Goal: Task Accomplishment & Management: Complete application form

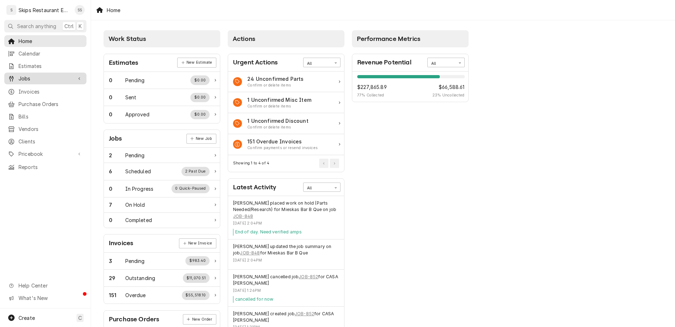
click at [19, 75] on span "Jobs" at bounding box center [46, 78] width 54 height 7
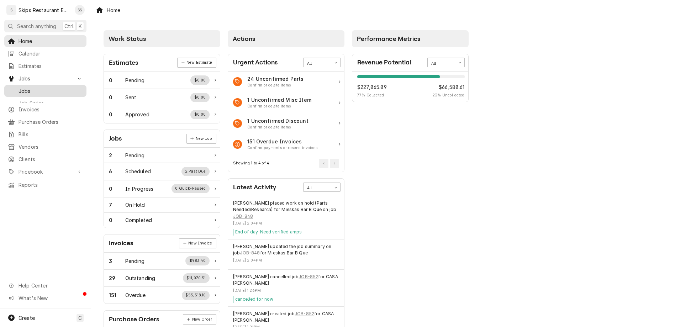
click at [26, 87] on span "Jobs" at bounding box center [51, 90] width 64 height 7
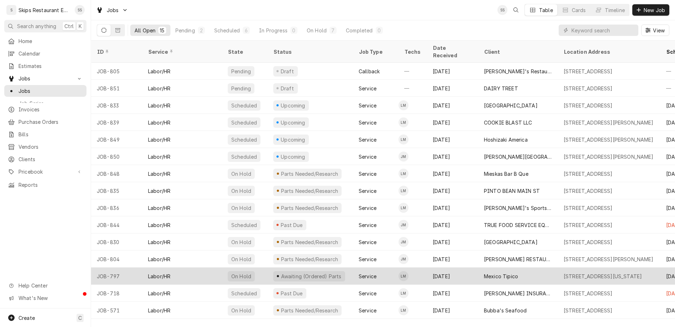
click at [234, 268] on div "On Hold" at bounding box center [245, 276] width 46 height 17
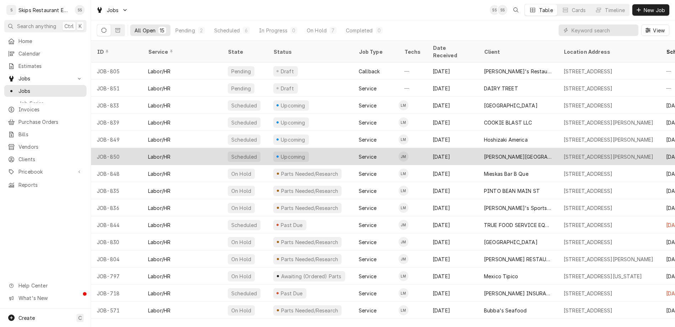
click at [509, 148] on div "Voigt Ranch" at bounding box center [518, 156] width 80 height 17
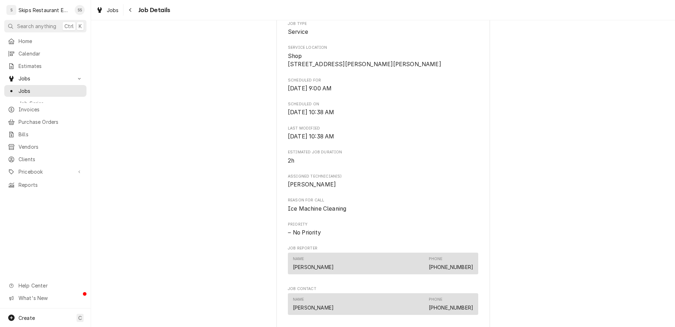
scroll to position [167, 0]
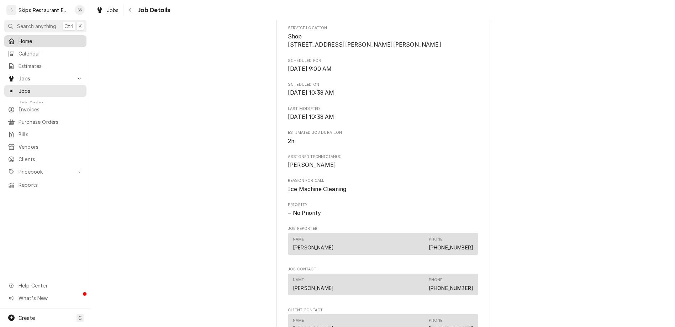
click at [19, 37] on span "Home" at bounding box center [51, 40] width 64 height 7
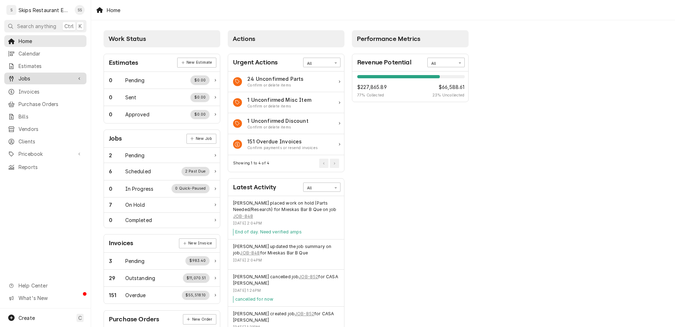
click at [30, 75] on span "Jobs" at bounding box center [46, 78] width 54 height 7
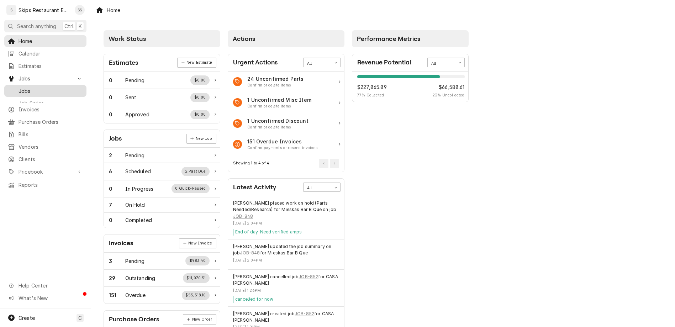
click at [30, 87] on span "Jobs" at bounding box center [51, 90] width 64 height 7
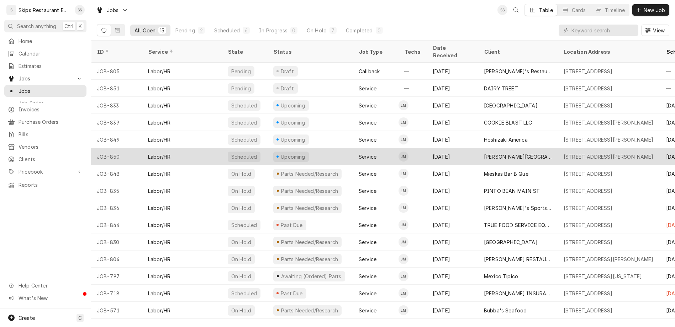
click at [484, 148] on div "[PERSON_NAME][GEOGRAPHIC_DATA]" at bounding box center [518, 156] width 80 height 17
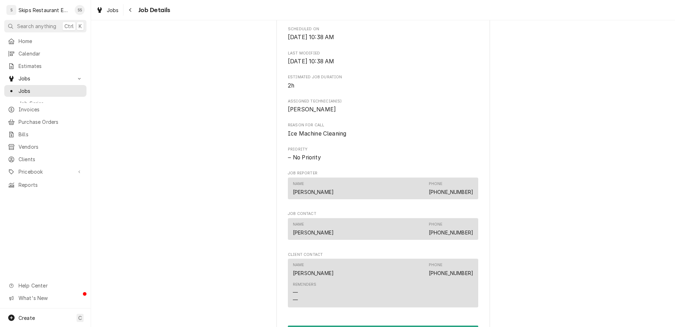
scroll to position [243, 0]
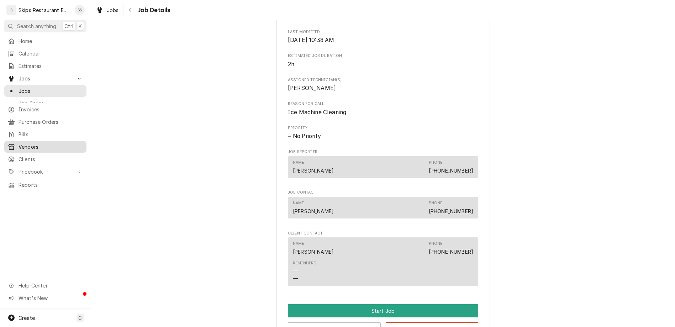
click at [19, 143] on span "Vendors" at bounding box center [51, 146] width 64 height 7
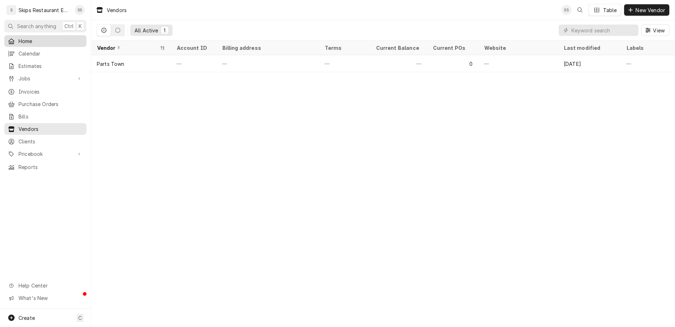
click at [19, 37] on span "Home" at bounding box center [51, 40] width 64 height 7
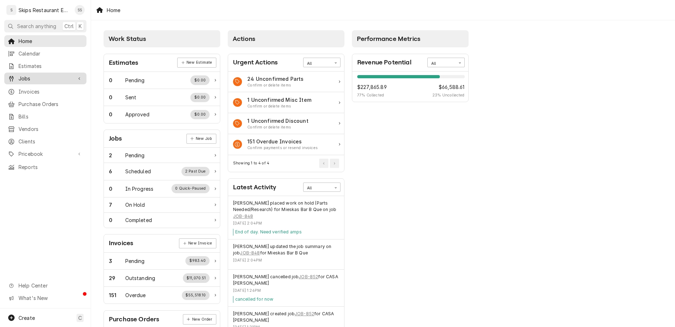
click at [22, 75] on span "Jobs" at bounding box center [46, 78] width 54 height 7
click at [349, 159] on div "Performance Metrics Revenue Potential All 77% $227,865.89 77 % Collected $66,58…" at bounding box center [411, 258] width 124 height 462
click at [349, 156] on div "Performance Metrics Revenue Potential All 77% $227,865.89 77 % Collected $66,58…" at bounding box center [411, 258] width 124 height 462
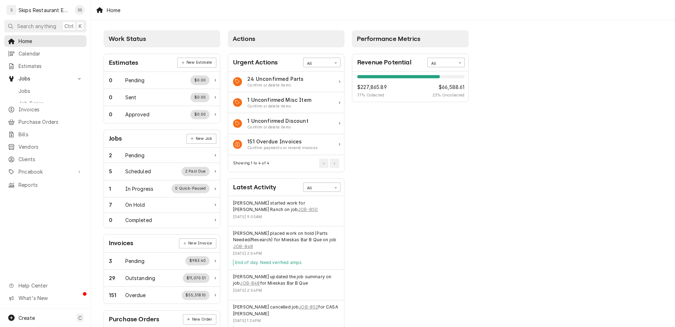
click at [419, 145] on div "Work Status Estimates New Estimate 0 Pending $0.00 0 Sent $0.00 0 Approved $0.0…" at bounding box center [383, 258] width 584 height 477
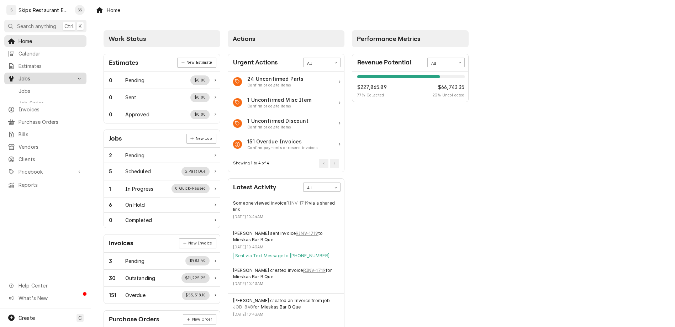
click at [20, 75] on span "Jobs" at bounding box center [46, 78] width 54 height 7
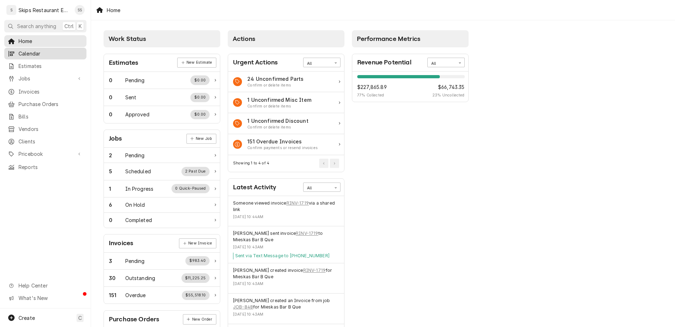
click at [19, 50] on span "Calendar" at bounding box center [51, 53] width 64 height 7
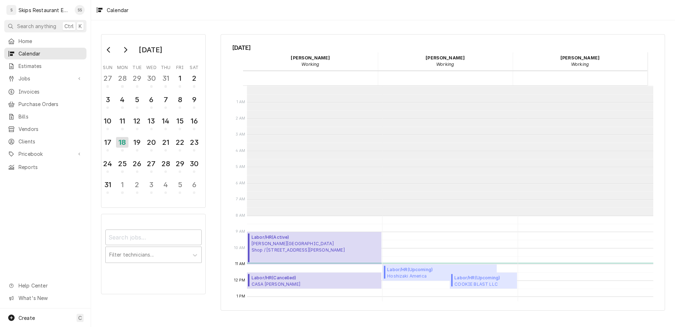
scroll to position [98, 0]
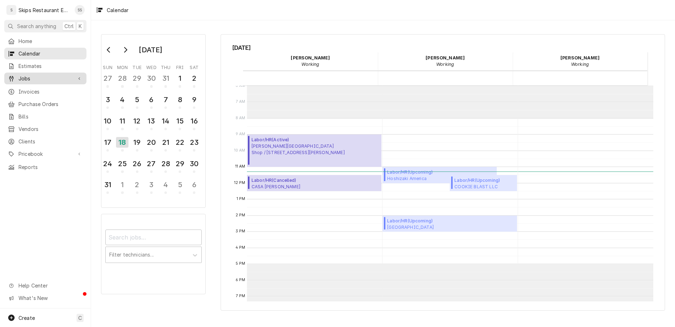
click at [20, 75] on span "Jobs" at bounding box center [46, 78] width 54 height 7
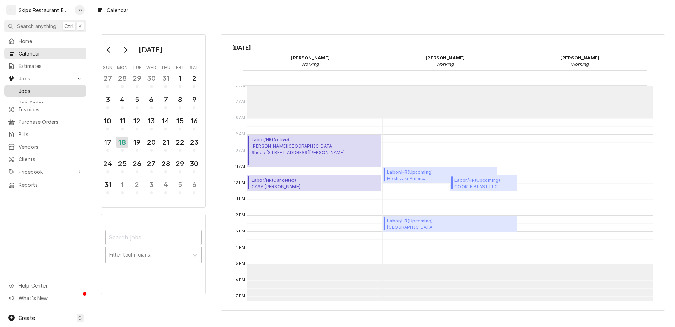
click at [25, 87] on span "Jobs" at bounding box center [51, 90] width 64 height 7
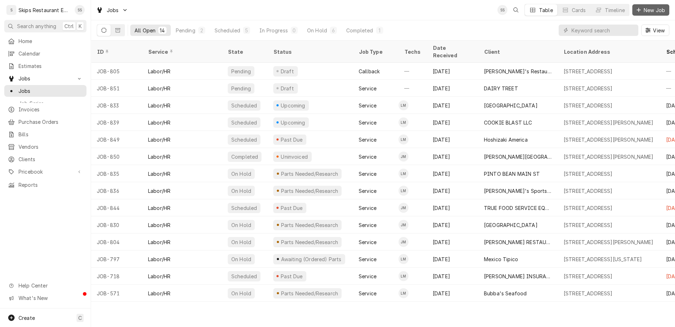
click at [663, 10] on button "New Job" at bounding box center [651, 9] width 37 height 11
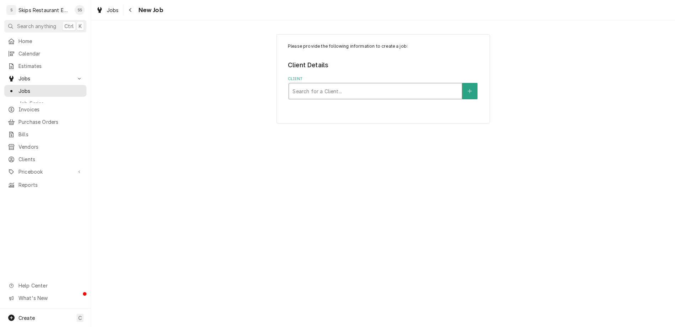
click at [316, 85] on div "Client" at bounding box center [376, 91] width 166 height 13
type input "ALL"
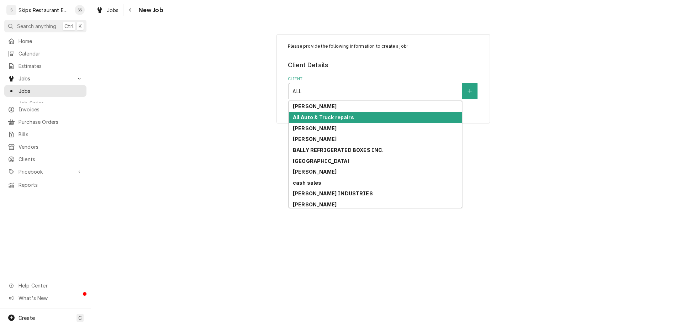
click at [346, 112] on div "All Auto & Truck repairs" at bounding box center [375, 117] width 173 height 11
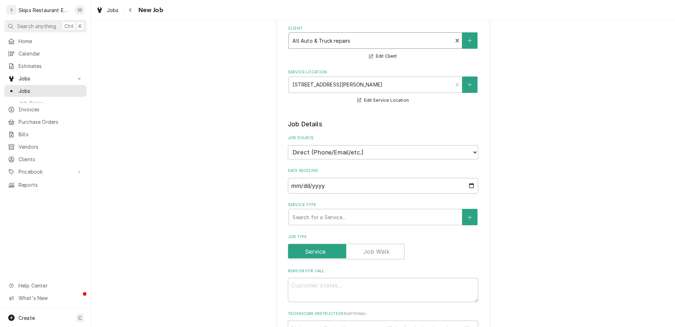
scroll to position [56, 0]
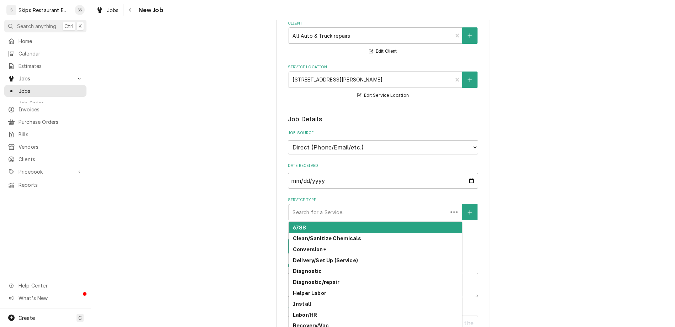
click at [330, 206] on div "Service Type" at bounding box center [369, 212] width 152 height 13
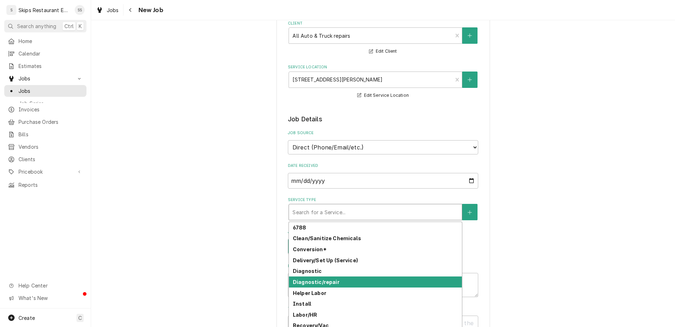
click at [334, 279] on strong "Diagnostic/repair" at bounding box center [316, 282] width 47 height 6
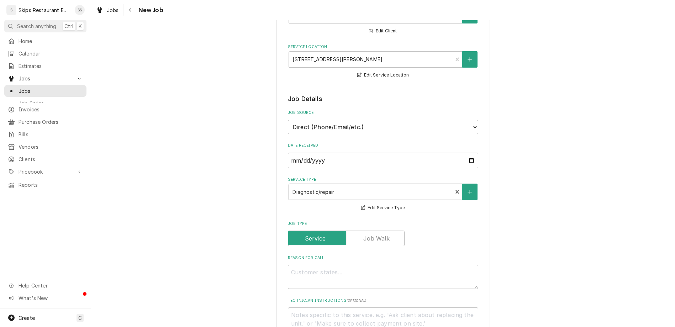
scroll to position [83, 0]
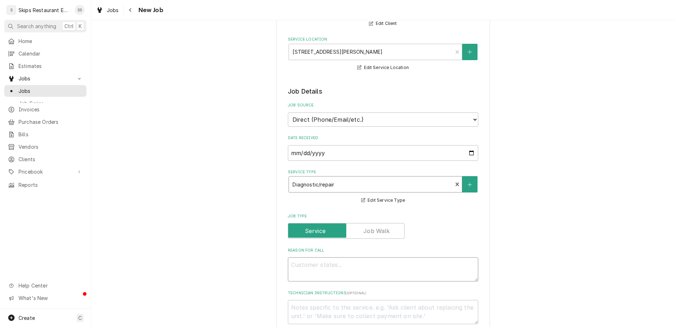
click at [321, 257] on textarea "Reason For Call" at bounding box center [383, 269] width 190 height 24
type textarea "x"
type textarea "I"
type textarea "x"
type textarea "IC"
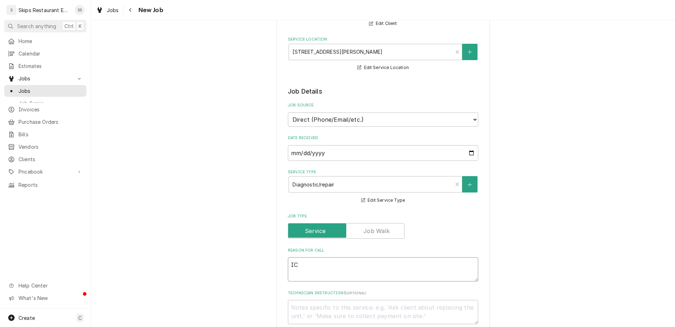
type textarea "x"
type textarea "ICE"
type textarea "x"
type textarea "ICE"
type textarea "x"
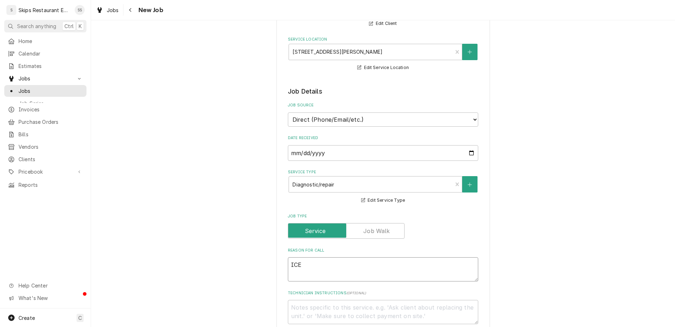
type textarea "ICE T"
type textarea "x"
type textarea "ICE TH"
type textarea "x"
type textarea "ICE THI"
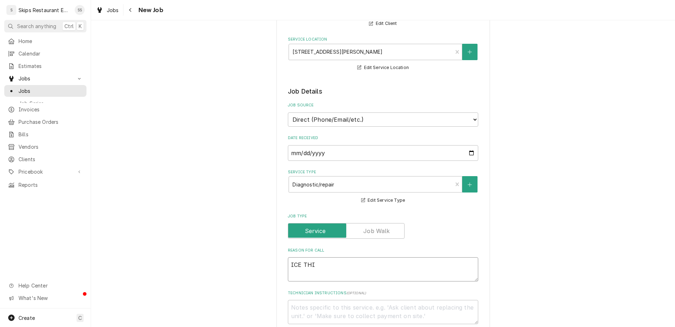
type textarea "x"
type textarea "ICE THIC"
type textarea "x"
type textarea "ICE THICK"
type textarea "x"
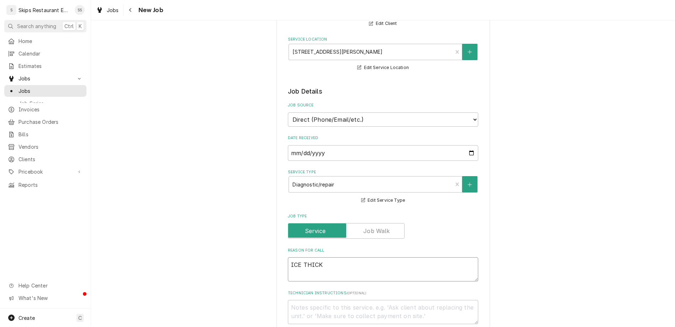
type textarea "ICE THICKN"
type textarea "x"
type textarea "ICE THICKNE"
type textarea "x"
type textarea "ICE THICKNEW"
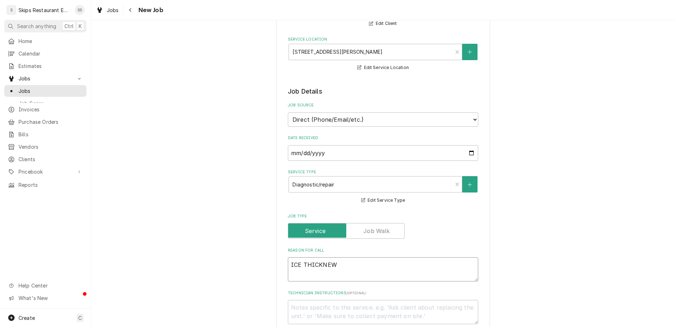
type textarea "x"
type textarea "ICE THICKNEWW"
type textarea "x"
type textarea "ICE THICKNEWW"
type textarea "x"
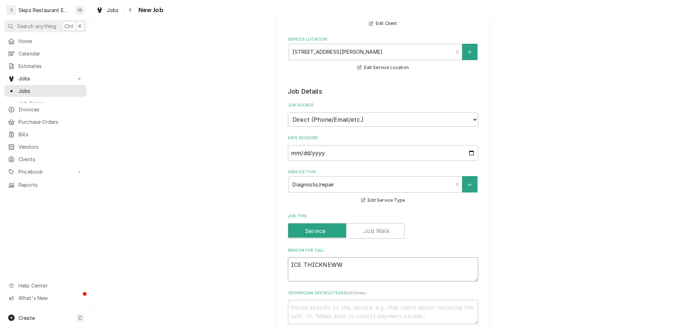
type textarea "ICE THICKNEWW"
type textarea "x"
type textarea "ICE THICKNEW"
type textarea "x"
type textarea "ICE THICKNE"
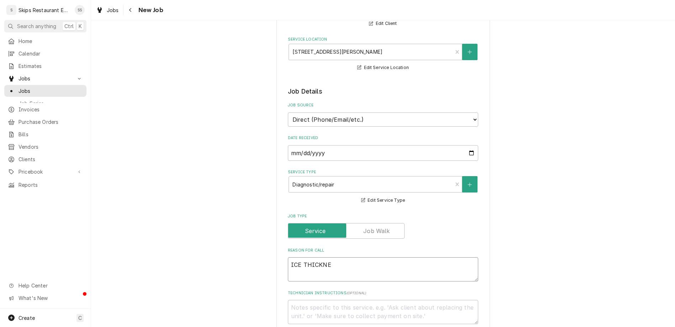
type textarea "x"
type textarea "ICE THICKNES"
type textarea "x"
type textarea "ICE THICKNESS"
type textarea "x"
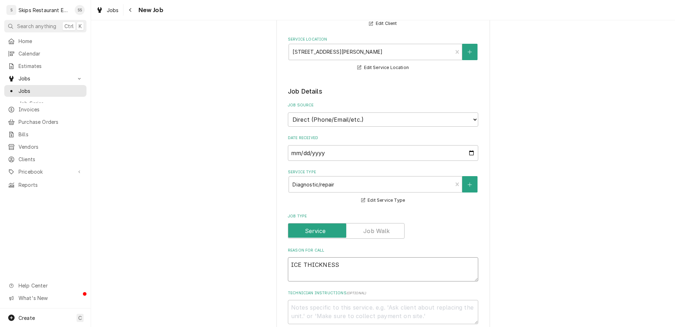
type textarea "ICE THICKNESS"
type textarea "x"
type textarea "ICE THICKNESS P"
type textarea "x"
type textarea "ICE THICKNESS PR"
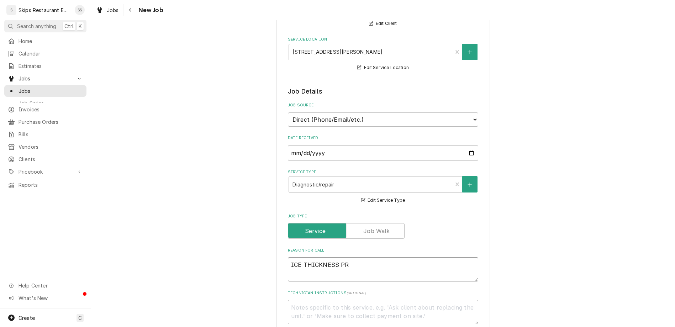
type textarea "x"
type textarea "ICE THICKNESS PRO"
type textarea "x"
type textarea "ICE THICKNESS PROB"
type textarea "x"
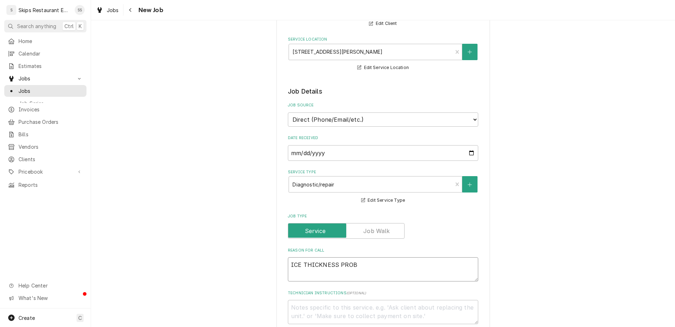
type textarea "ICE THICKNESS PROBE"
type textarea "x"
type textarea "ICE THICKNESS PROBE"
type textarea "x"
type textarea "ICE THICKNESS PROBE A"
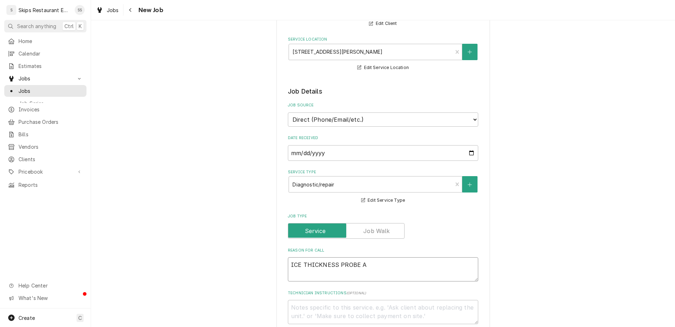
type textarea "x"
type textarea "ICE THICKNESS PROBE AN"
type textarea "x"
type textarea "ICE THICKNESS PROBE AND"
type textarea "x"
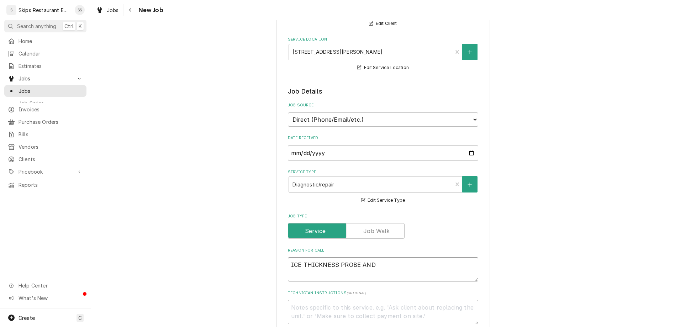
type textarea "ICE THICKNESS PROBE AND"
type textarea "x"
type textarea "ICE THICKNESS PROBE AND W"
type textarea "x"
type textarea "ICE THICKNESS PROBE AND WA"
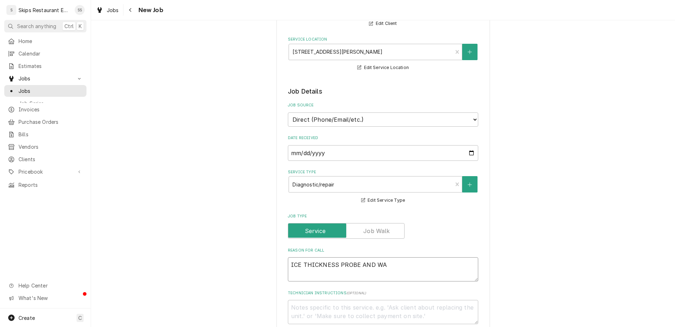
type textarea "x"
type textarea "ICE THICKNESS PROBE AND WAT"
type textarea "x"
type textarea "ICE THICKNESS PROBE AND WATE"
type textarea "x"
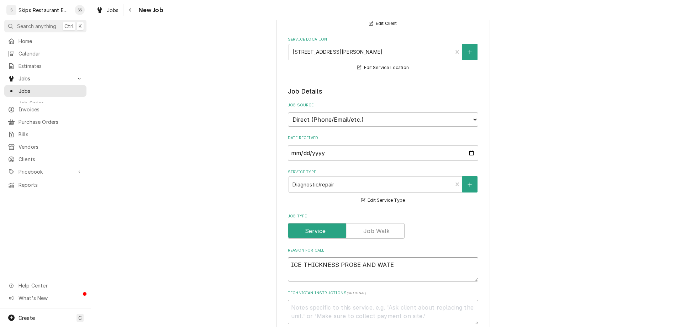
type textarea "ICE THICKNESS PROBE AND WATER"
type textarea "x"
type textarea "ICE THICKNESS PROBE AND WATER"
type textarea "x"
type textarea "ICE THICKNESS PROBE AND WATER L"
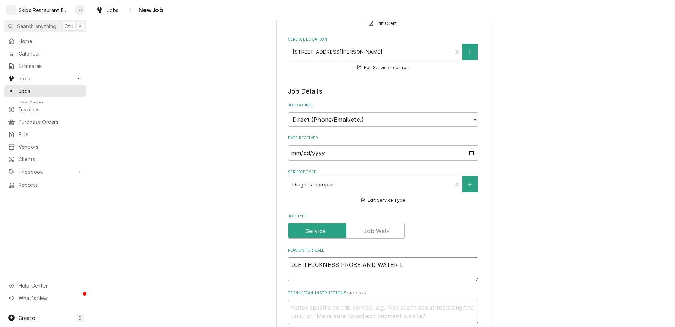
type textarea "x"
type textarea "ICE THICKNESS PROBE AND WATER LE"
type textarea "x"
type textarea "ICE THICKNESS PROBE AND WATER LEV"
type textarea "x"
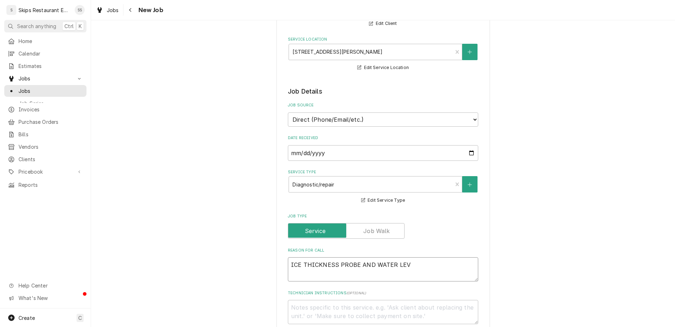
type textarea "ICE THICKNESS PROBE AND WATER LEVE"
type textarea "x"
type textarea "ICE THICKNESS PROBE AND WATER LEVEL"
type textarea "x"
type textarea "ICE THICKNESS PROBE AND WATER LEVEL"
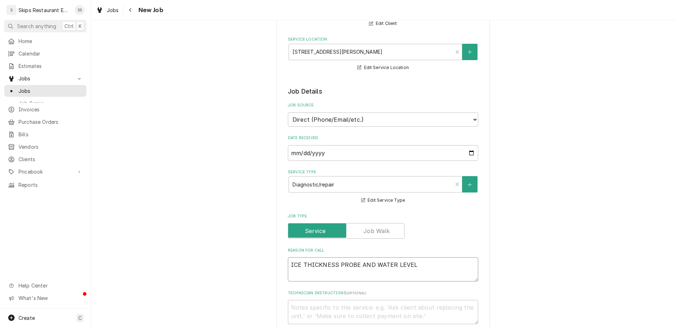
type textarea "x"
type textarea "ICE THICKNESS PROBE AND WATER LEVEL P"
type textarea "x"
type textarea "ICE THICKNESS PROBE AND WATER LEVEL PR"
type textarea "x"
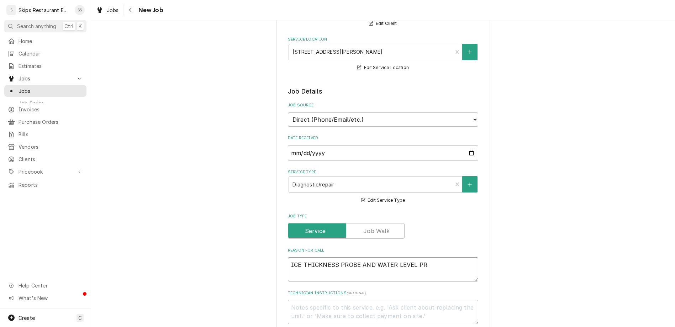
type textarea "ICE THICKNESS PROBE AND WATER LEVEL PRO"
type textarea "x"
type textarea "ICE THICKNESS PROBE AND WATER LEVEL PROB"
type textarea "x"
type textarea "ICE THICKNESS PROBE AND WATER LEVEL PROBE"
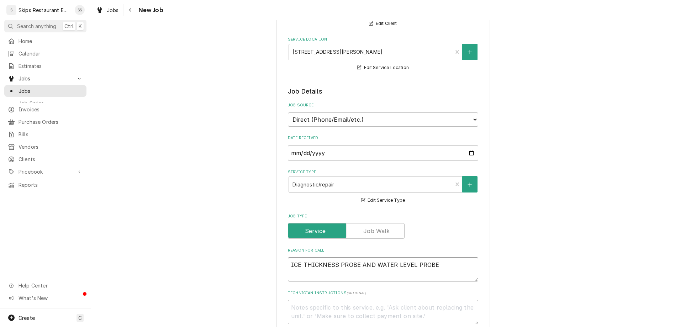
type textarea "x"
type textarea "ICE THICKNESS PROBE AND WATER LEVEL PROBE"
type textarea "x"
type textarea "ICE THICKNESS PROBE AND WATER LEVEL PROBE R"
type textarea "x"
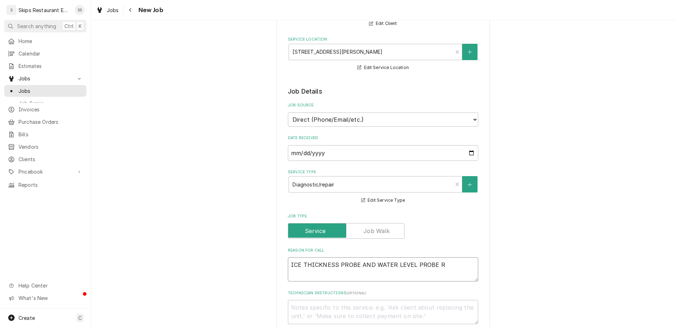
type textarea "ICE THICKNESS PROBE AND WATER LEVEL PROBE RE"
type textarea "x"
type textarea "ICE THICKNESS PROBE AND WATER LEVEL PROBE REP"
type textarea "x"
type textarea "ICE THICKNESS PROBE AND WATER LEVEL PROBE REPL"
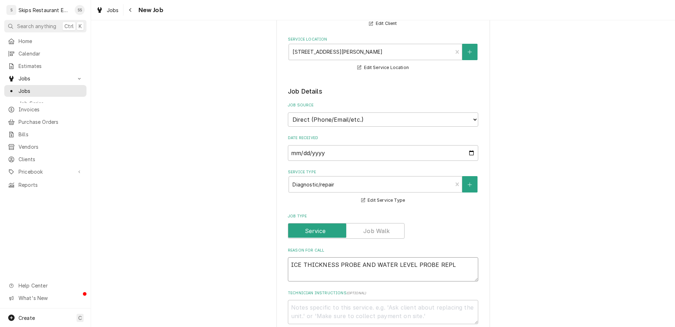
type textarea "x"
type textarea "ICE THICKNESS PROBE AND WATER LEVEL PROBE REPLC"
type textarea "x"
type textarea "ICE THICKNESS PROBE AND WATER LEVEL PROBE REPLCE"
type textarea "x"
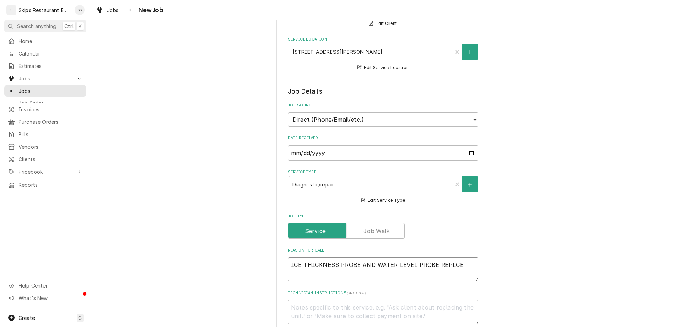
type textarea "ICE THICKNESS PROBE AND WATER LEVEL PROBE REPLC"
type textarea "x"
type textarea "ICE THICKNESS PROBE AND WATER LEVEL PROBE REPLCM"
type textarea "x"
type textarea "ICE THICKNESS PROBE AND WATER LEVEL PROBE REPLCME"
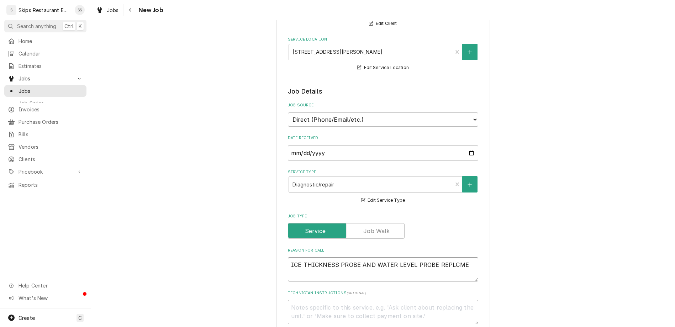
type textarea "x"
type textarea "ICE THICKNESS PROBE AND WATER LEVEL PROBE REPLCMEN"
type textarea "x"
type textarea "ICE THICKNESS PROBE AND WATER LEVEL PROBE REPLCMENT"
type textarea "x"
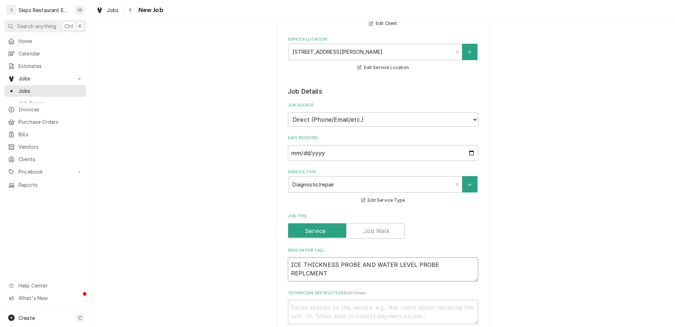
type textarea "ICE THICKNESS PROBE AND WATER LEVEL PROBE REPLCMENT"
type textarea "x"
type textarea "ICE THICKNESS PROBE AND WATER LEVEL PROBE REPLACEMENT"
type textarea "x"
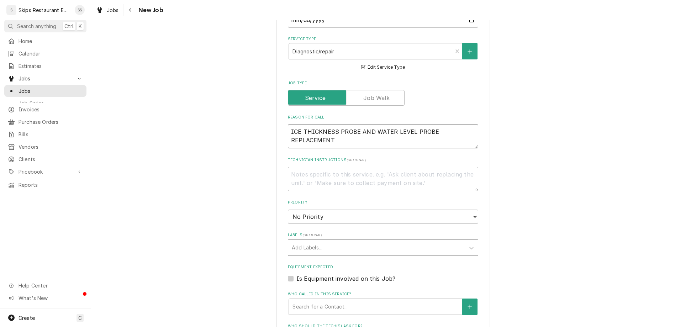
scroll to position [222, 0]
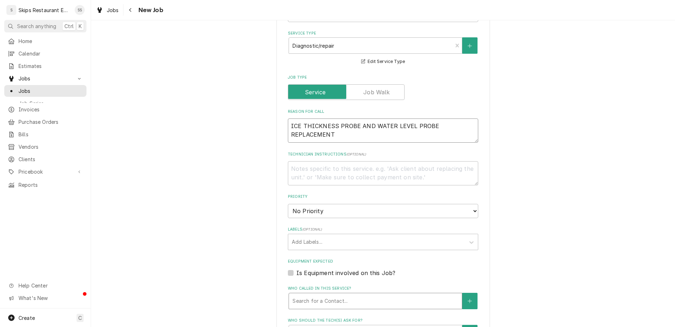
type textarea "ICE THICKNESS PROBE AND WATER LEVEL PROBE REPLACEMENT"
click at [315, 295] on div "Who called in this service?" at bounding box center [376, 301] width 166 height 13
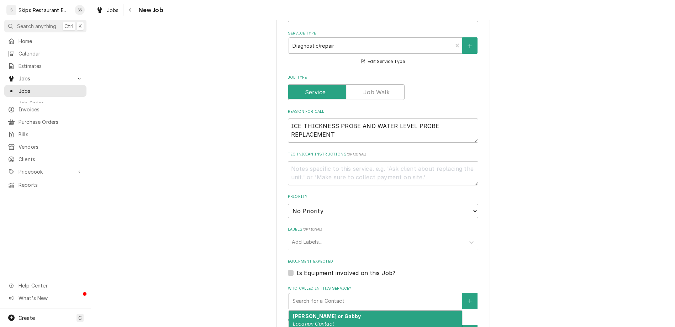
click at [328, 327] on span "(361) 582-4664" at bounding box center [315, 331] width 44 height 6
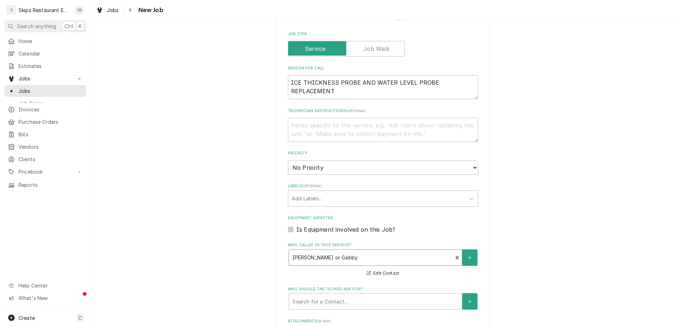
scroll to position [271, 0]
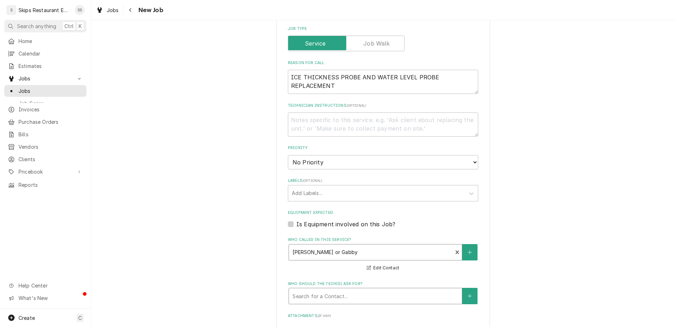
click at [318, 290] on div "Who should the tech(s) ask for?" at bounding box center [376, 296] width 166 height 13
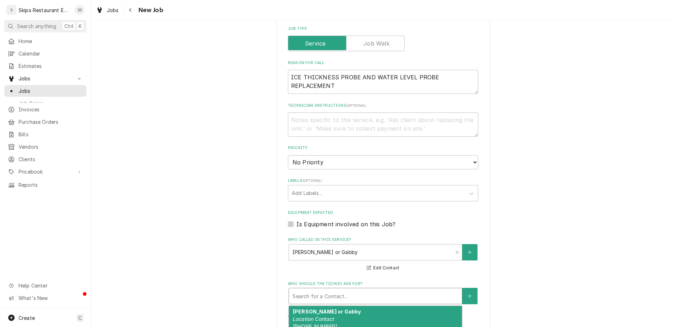
click at [342, 306] on div "Chris or Gabby Location Contact (361) 582-4664" at bounding box center [375, 319] width 173 height 26
type textarea "x"
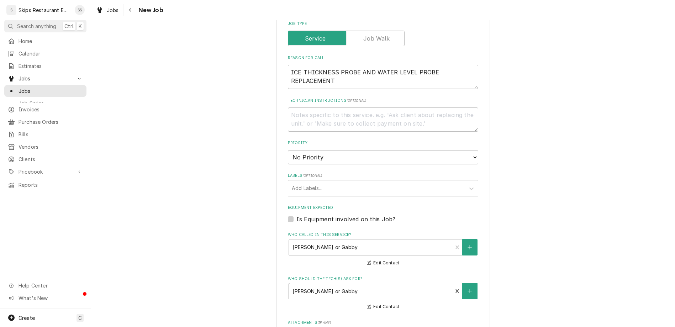
scroll to position [280, 0]
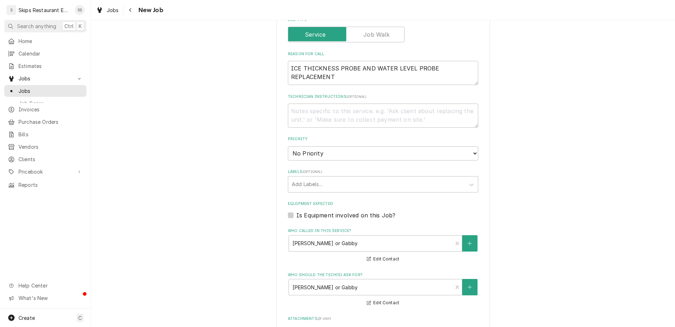
type input "2025-08-18"
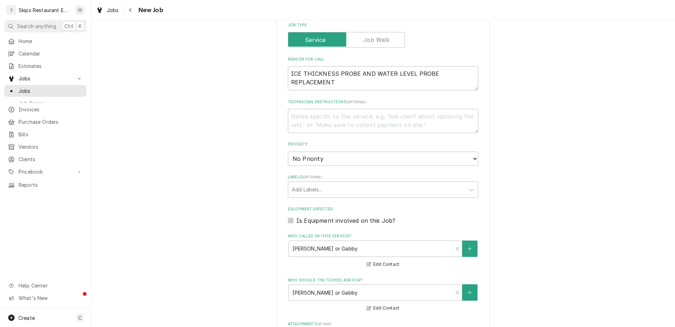
type textarea "x"
select select "12:00:00"
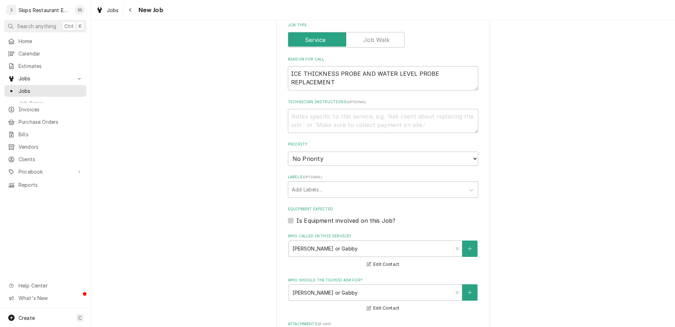
click option "12:00 PM" at bounding box center [0, 0] width 0 height 0
click at [263, 271] on div "Please provide the following information to create a job: Client Details Client…" at bounding box center [383, 148] width 584 height 791
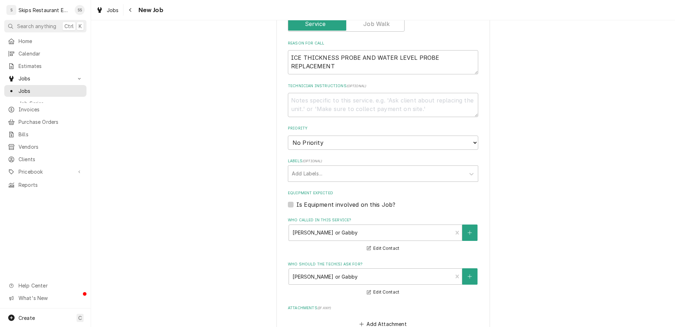
type textarea "x"
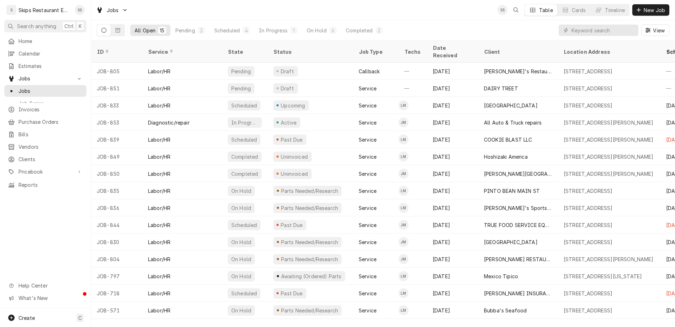
click at [427, 318] on div "ID Service State Status Job Type Techs Date Received Client Location Address Sc…" at bounding box center [383, 184] width 584 height 287
